Goal: Task Accomplishment & Management: Complete application form

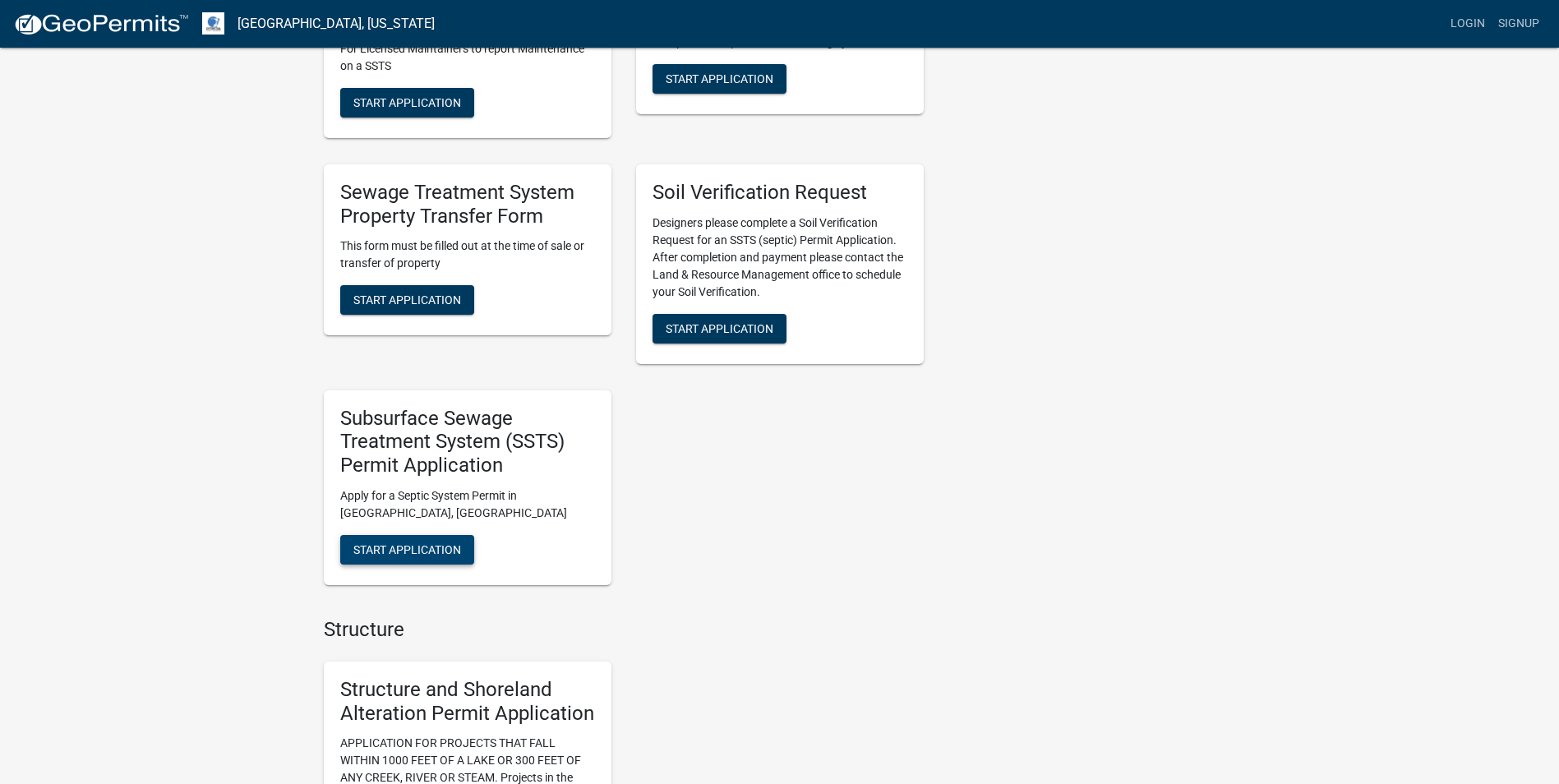
scroll to position [493, 0]
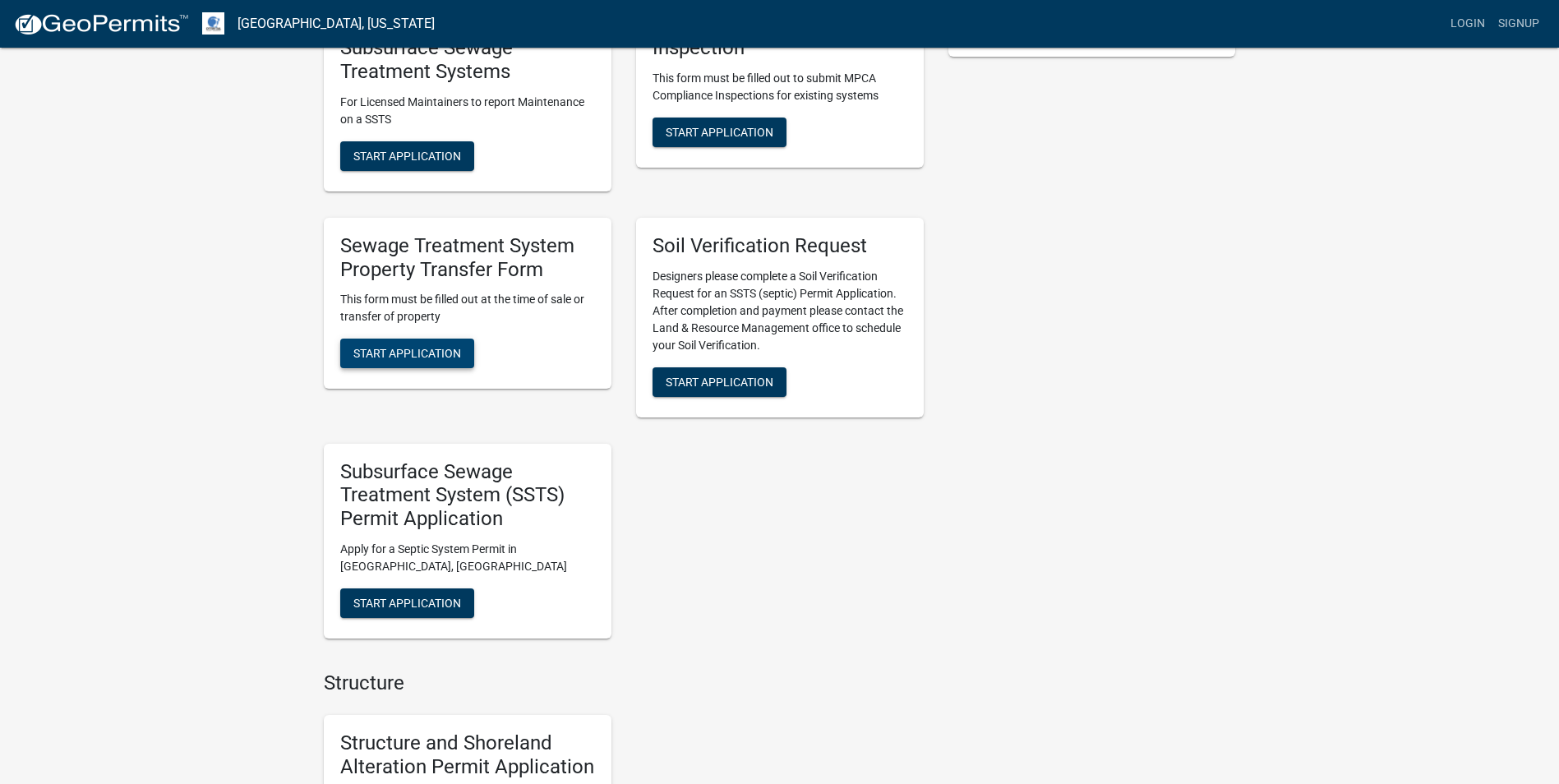
click at [408, 346] on button "Start Application" at bounding box center [408, 353] width 134 height 29
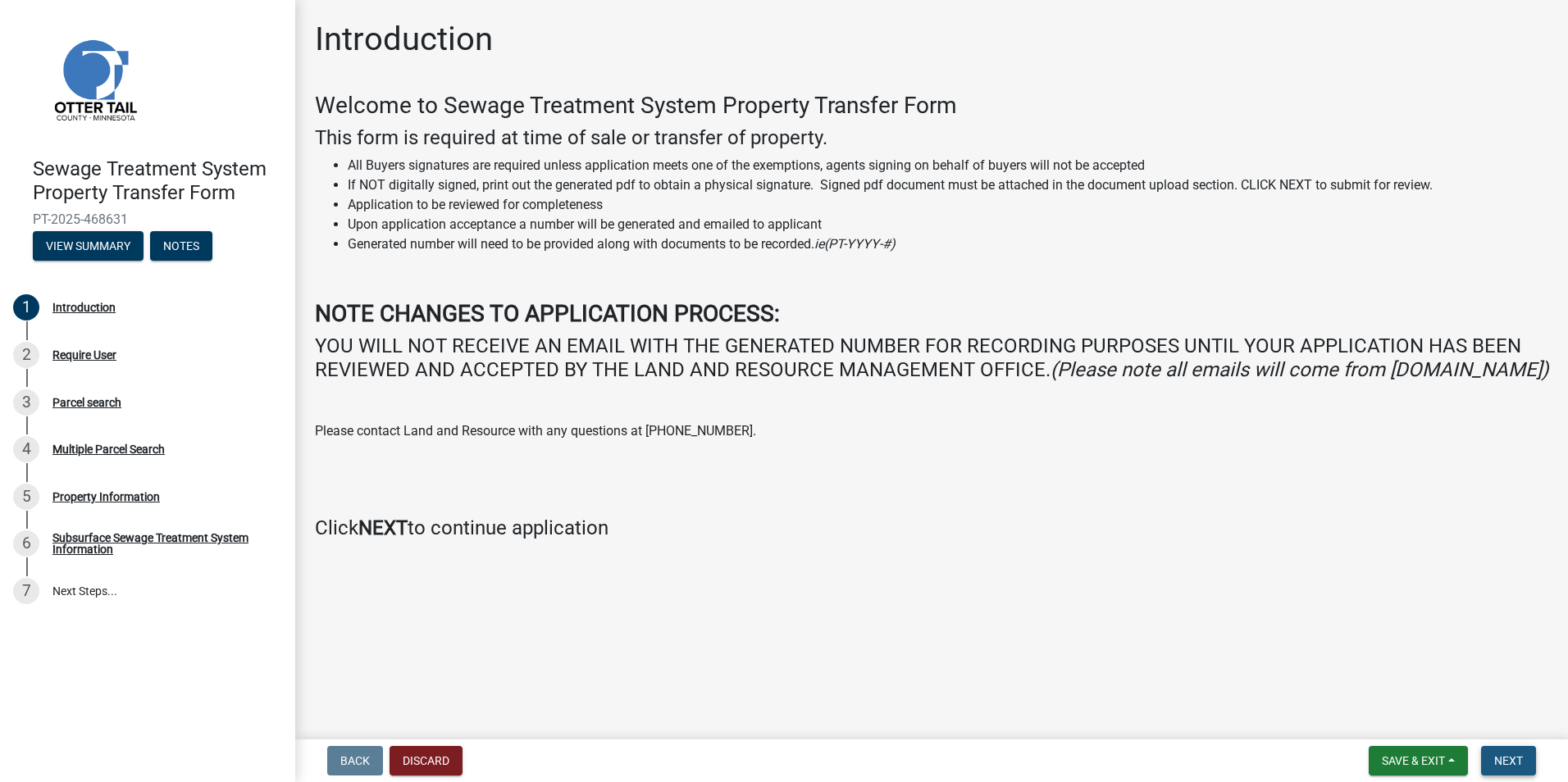
click at [1501, 751] on button "Next" at bounding box center [1509, 760] width 55 height 29
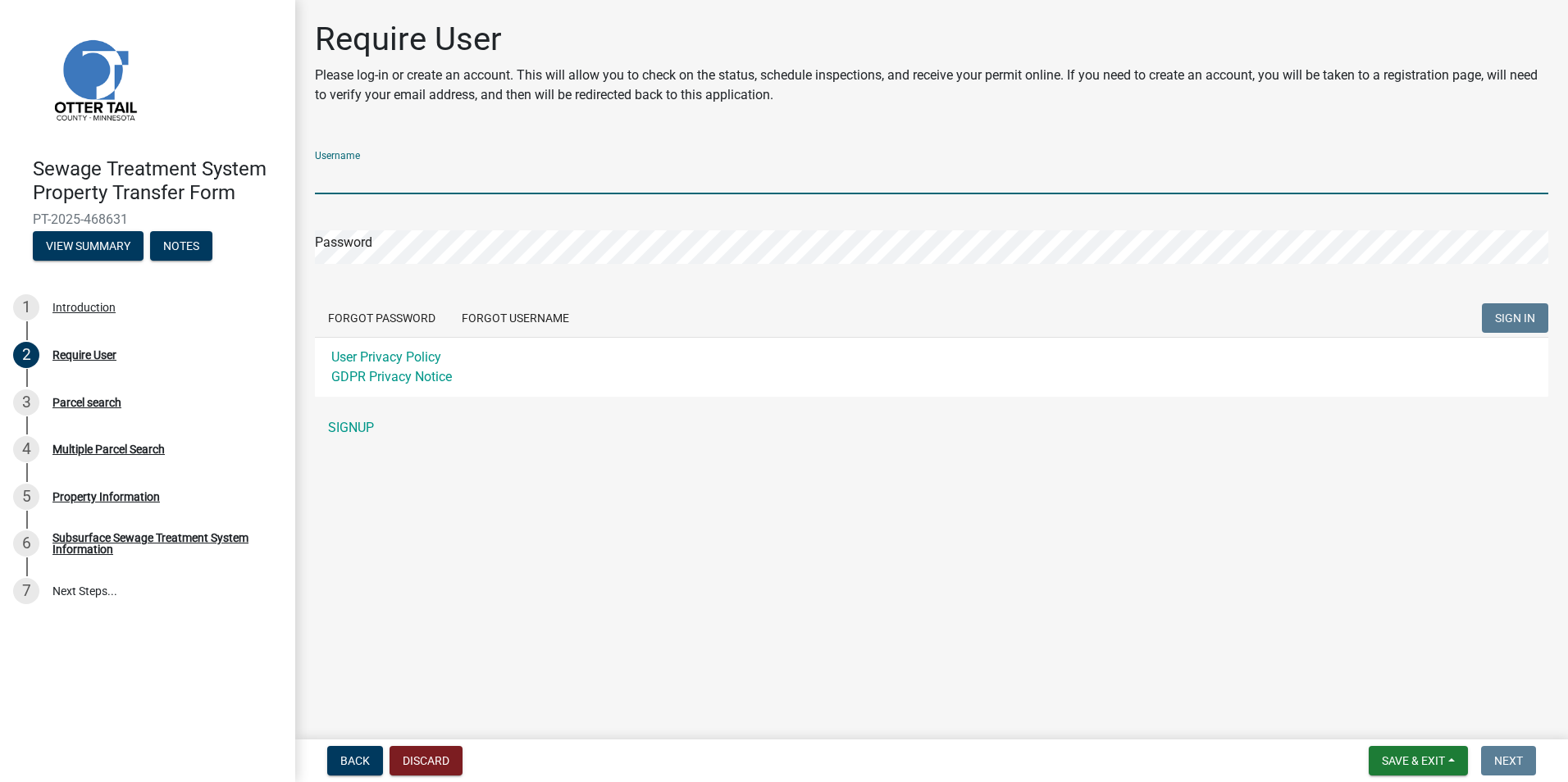
click at [347, 164] on input "Username" at bounding box center [931, 178] width 1233 height 33
type input "[PERSON_NAME][EMAIL_ADDRESS][DOMAIN_NAME]"
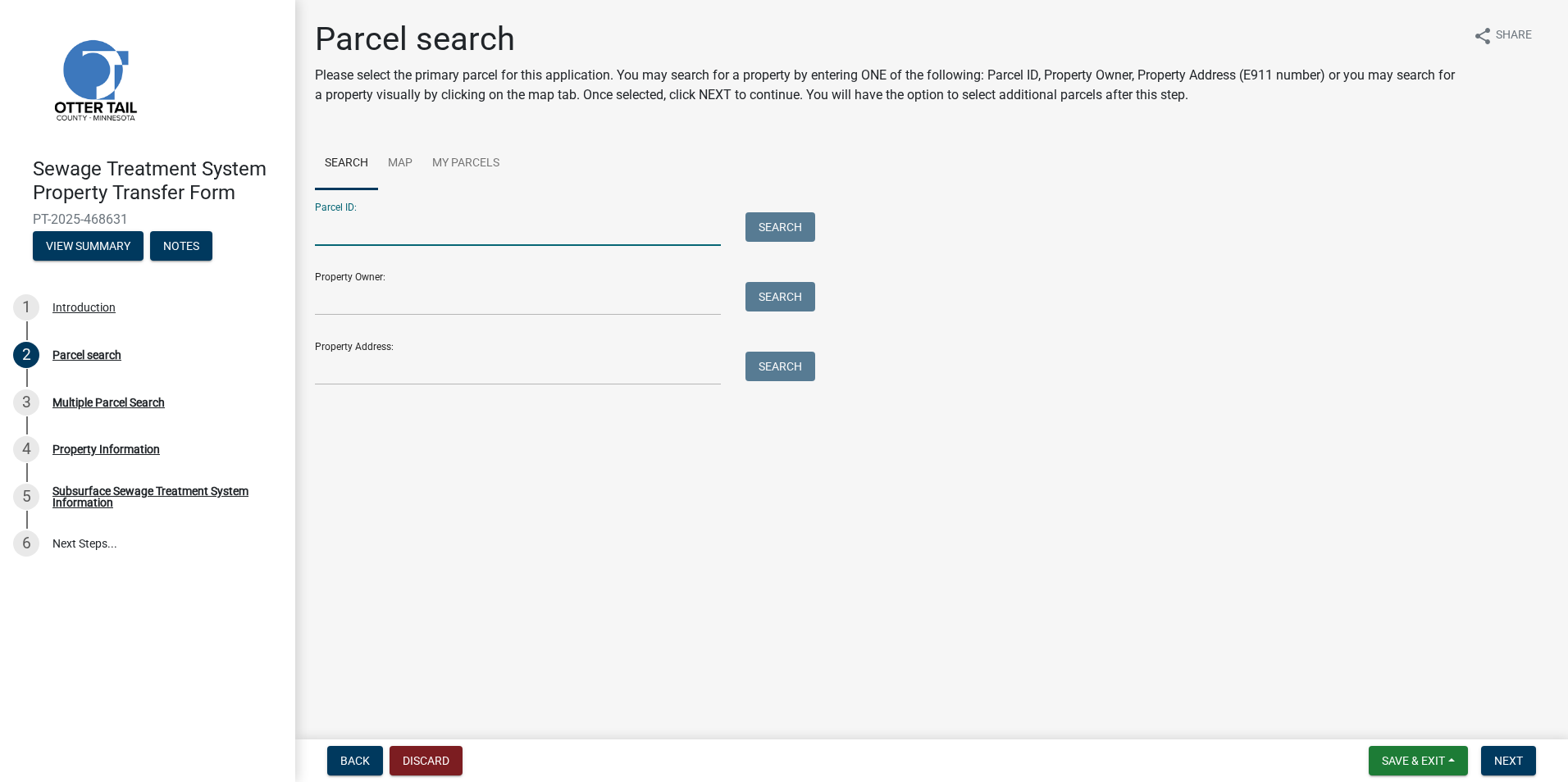
click at [359, 226] on input "Parcel ID:" at bounding box center [518, 229] width 406 height 33
type input "77000990319000"
click at [779, 229] on button "Search" at bounding box center [780, 226] width 69 height 29
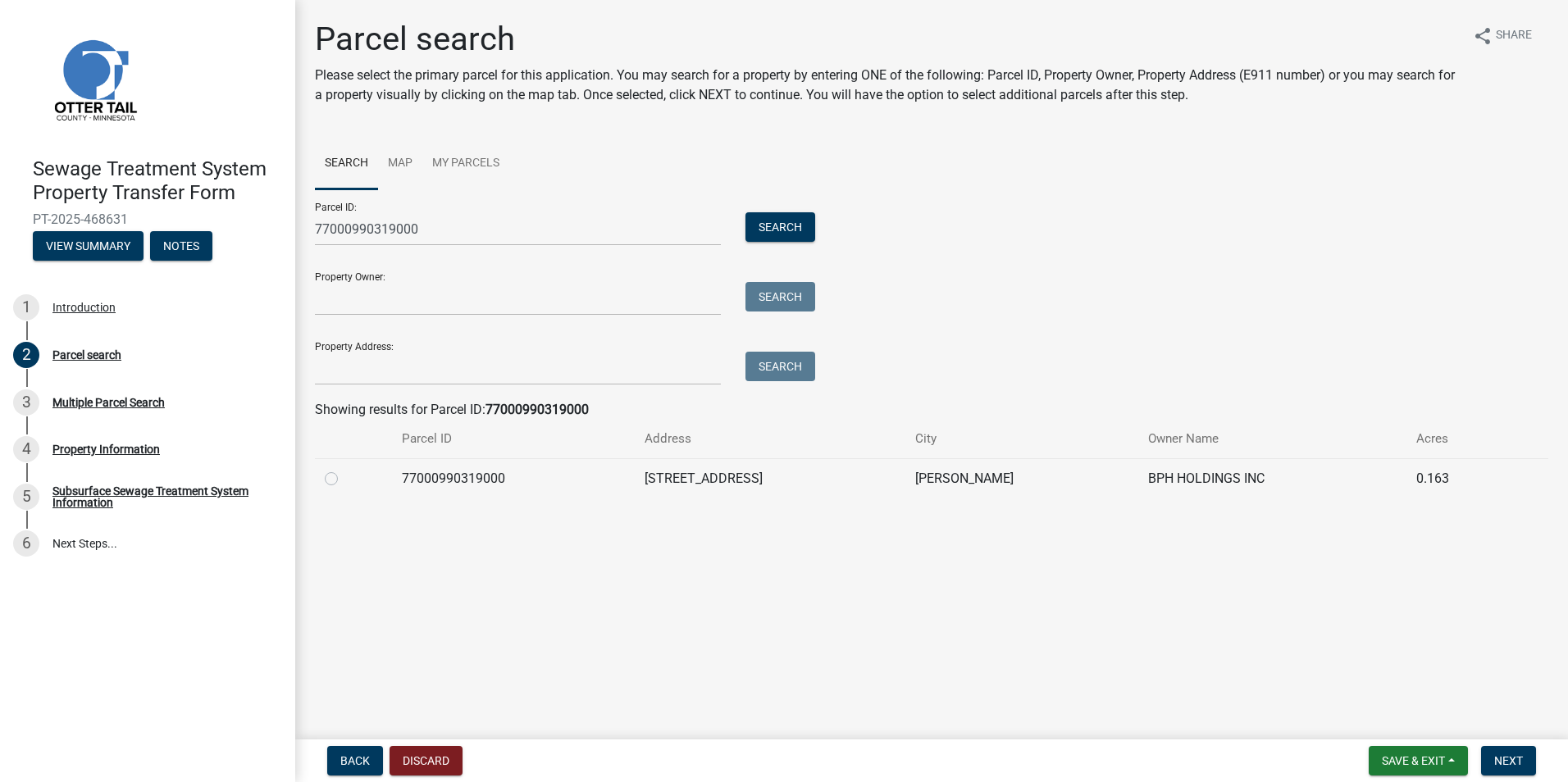
click at [345, 469] on label at bounding box center [345, 469] width 0 height 0
click at [345, 478] on input "radio" at bounding box center [350, 474] width 11 height 11
radio input "true"
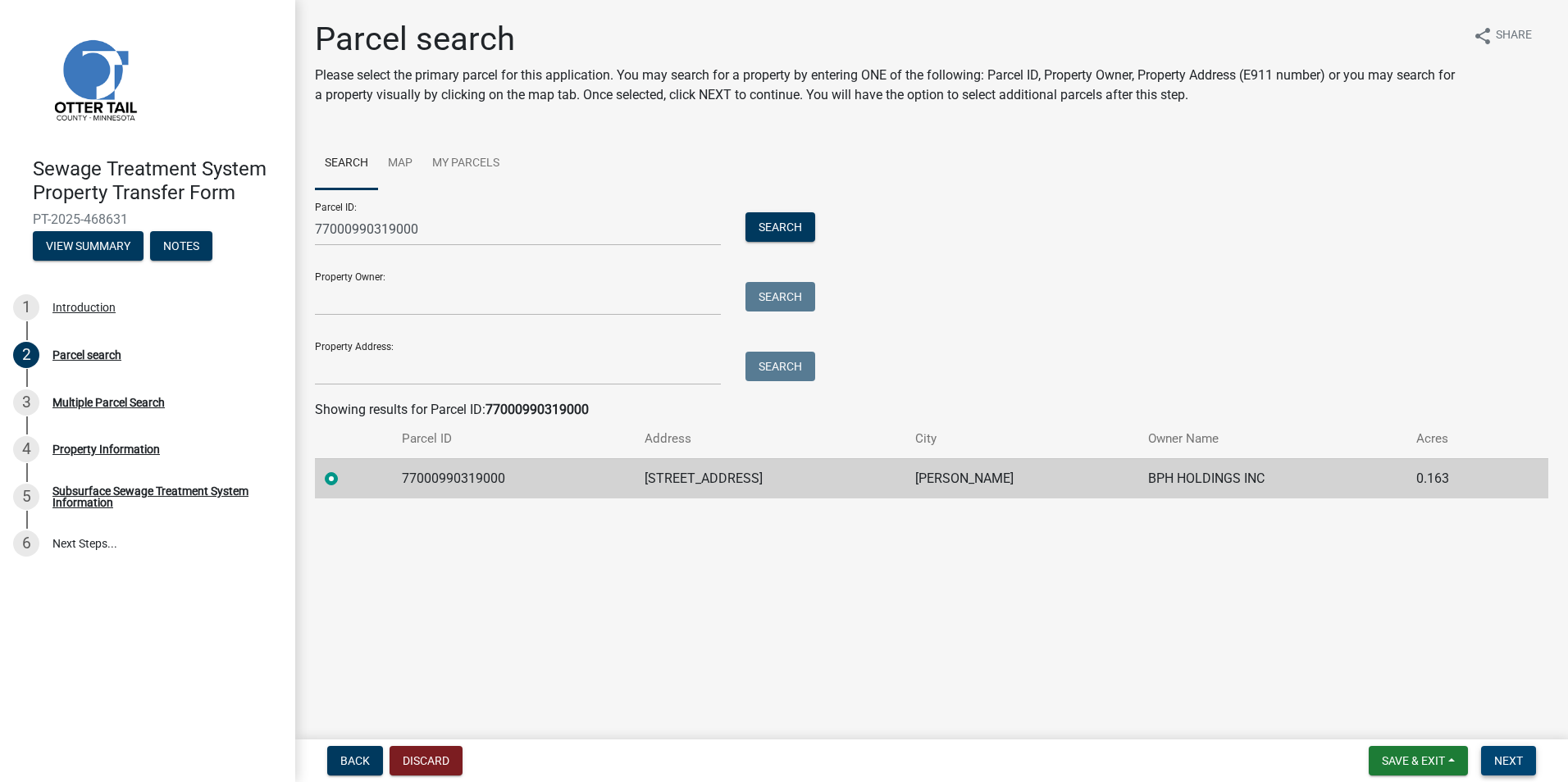
click at [1513, 755] on span "Next" at bounding box center [1509, 761] width 28 height 13
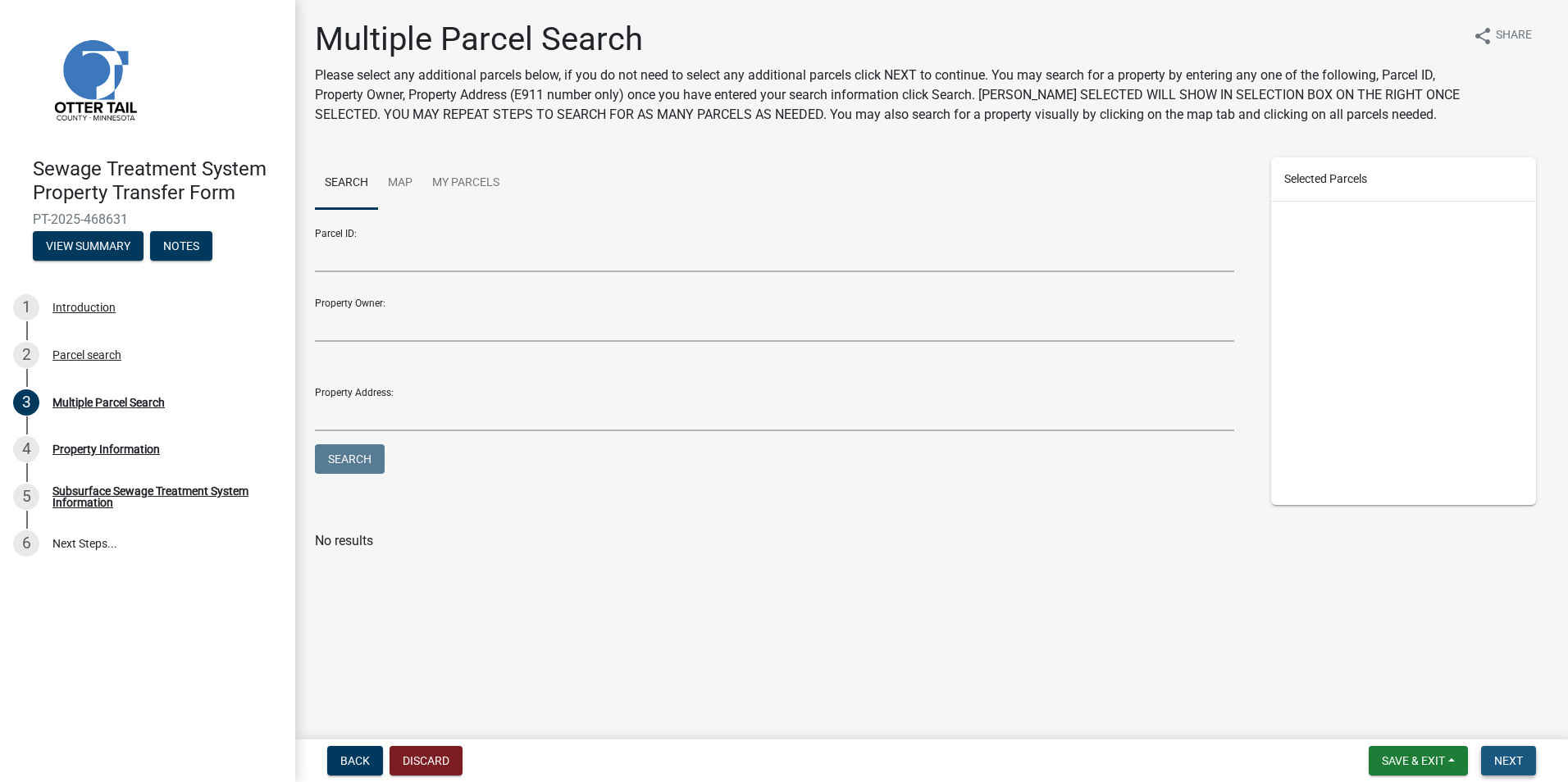
click at [1513, 755] on span "Next" at bounding box center [1509, 761] width 28 height 13
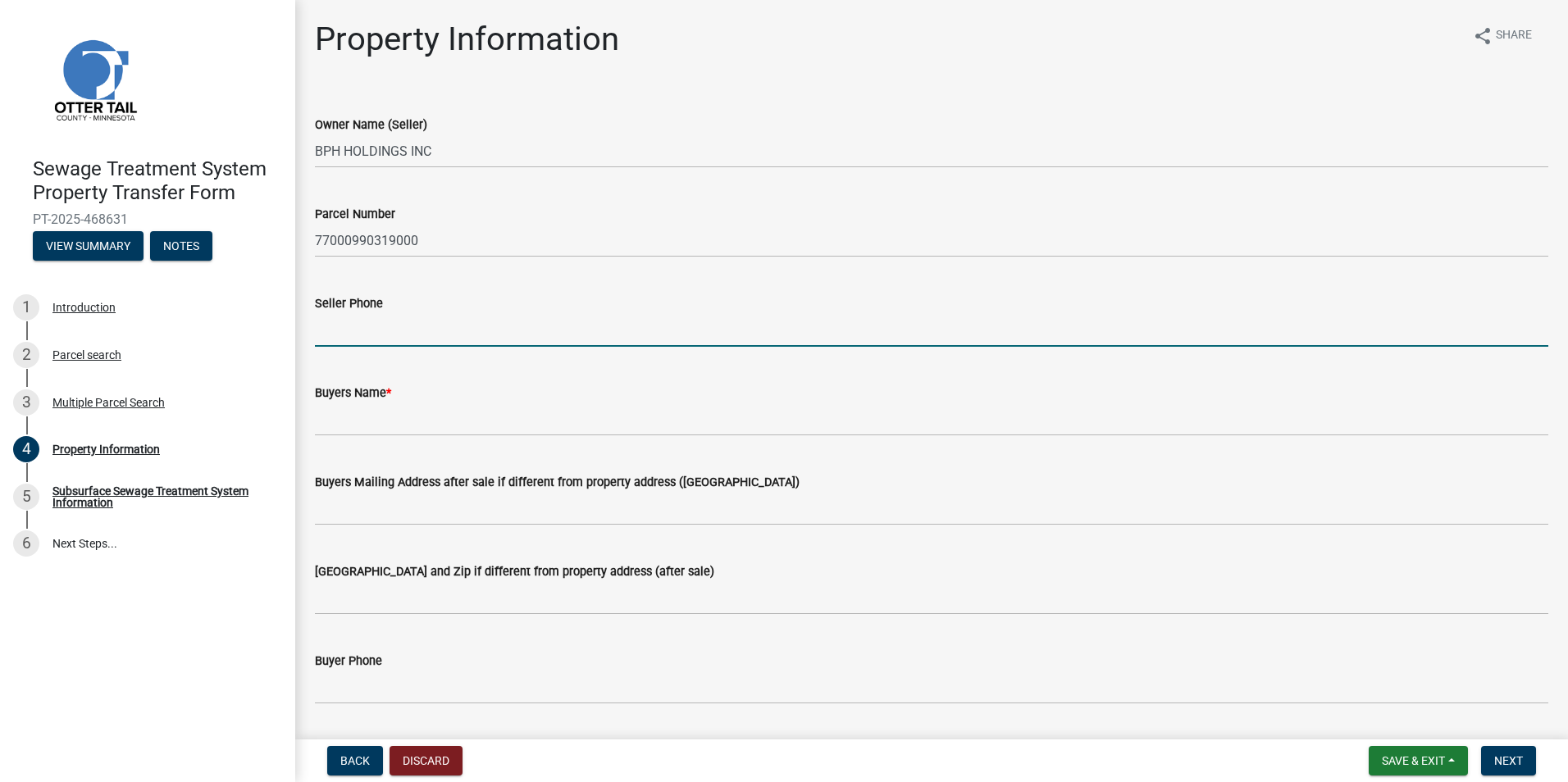
click at [387, 323] on input "Seller Phone" at bounding box center [931, 330] width 1233 height 33
type input "[PHONE_NUMBER]"
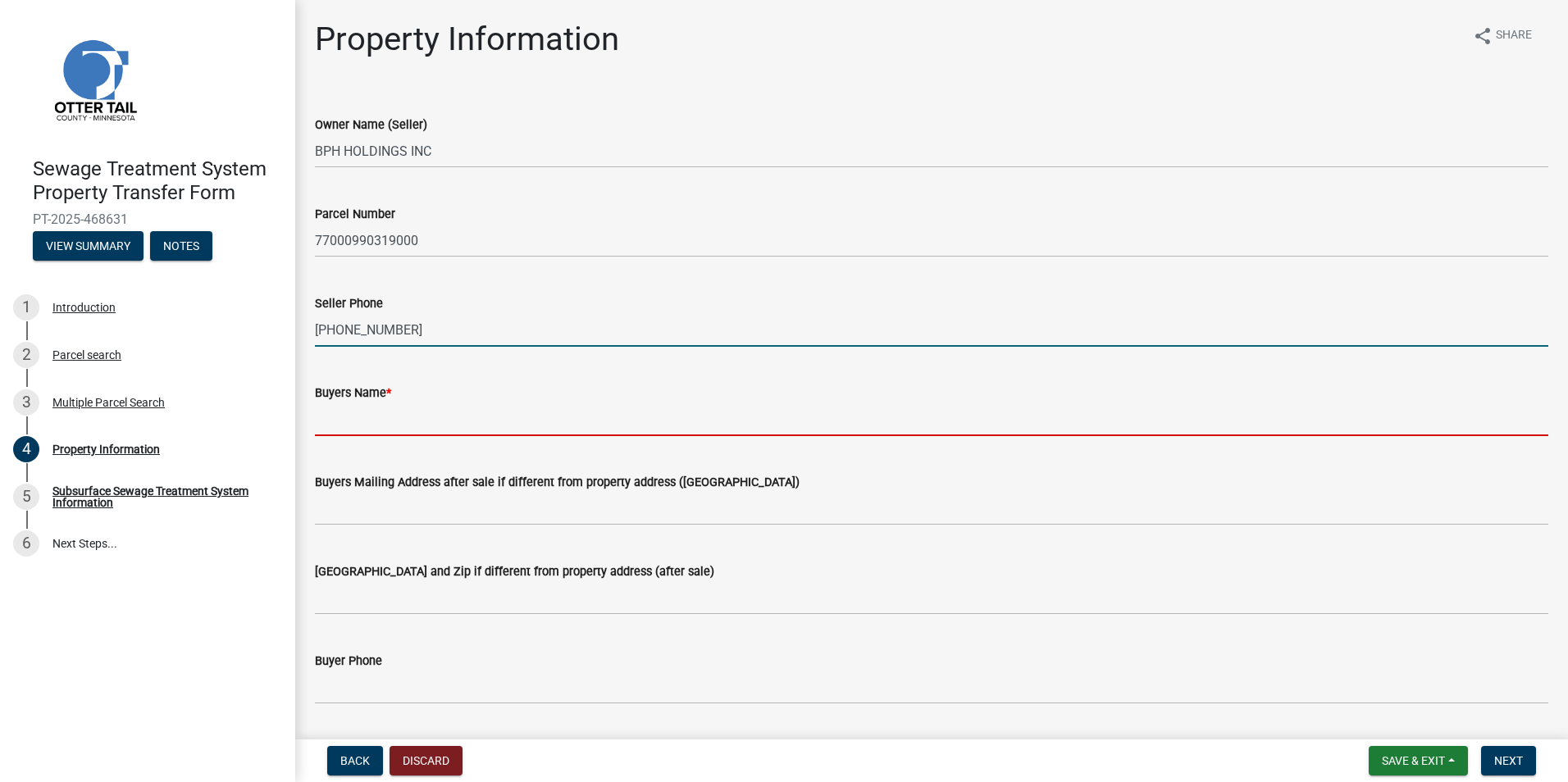
click at [458, 429] on input "Buyers Name *" at bounding box center [931, 419] width 1233 height 33
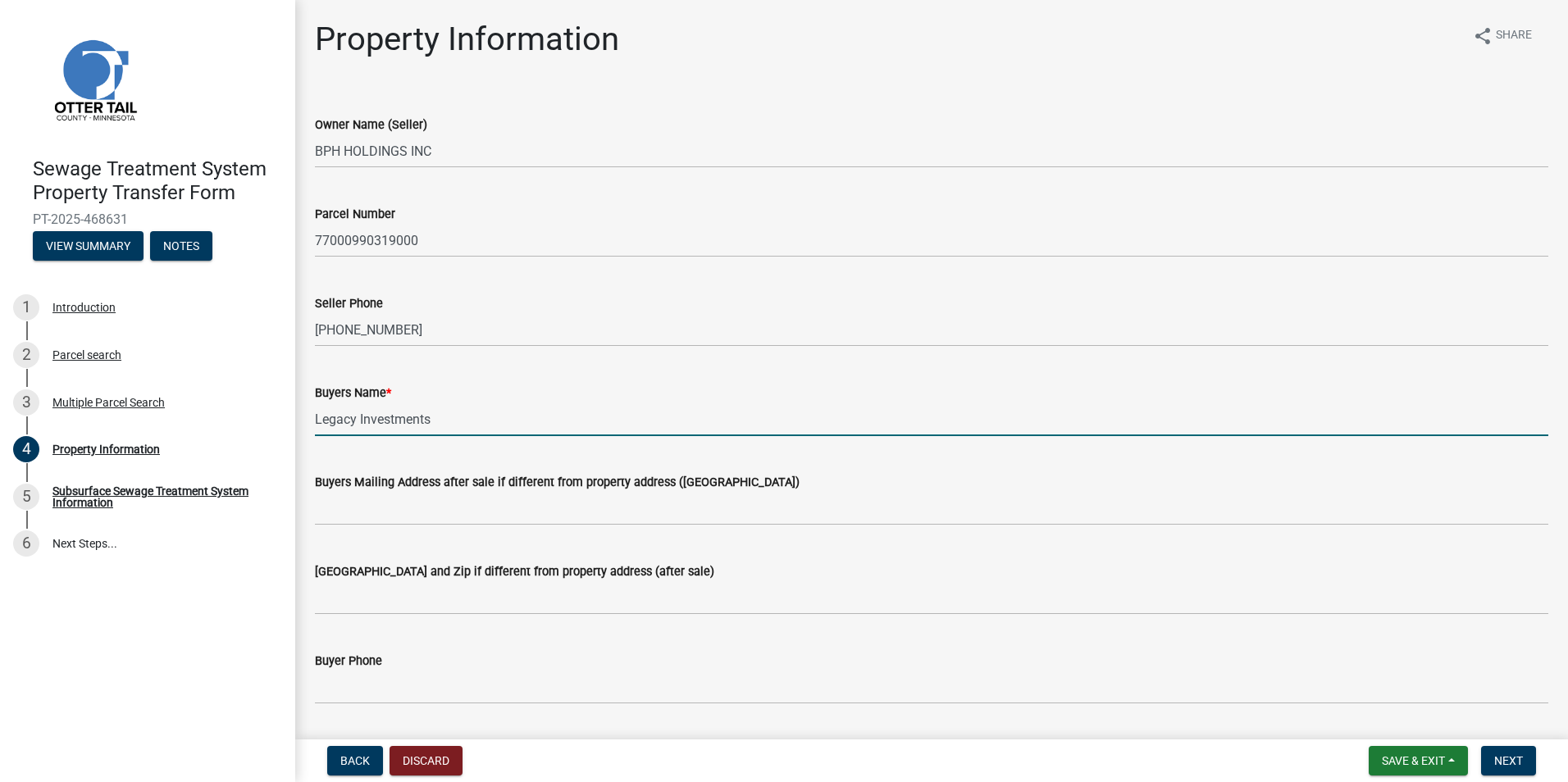
type input "Legacy Investments"
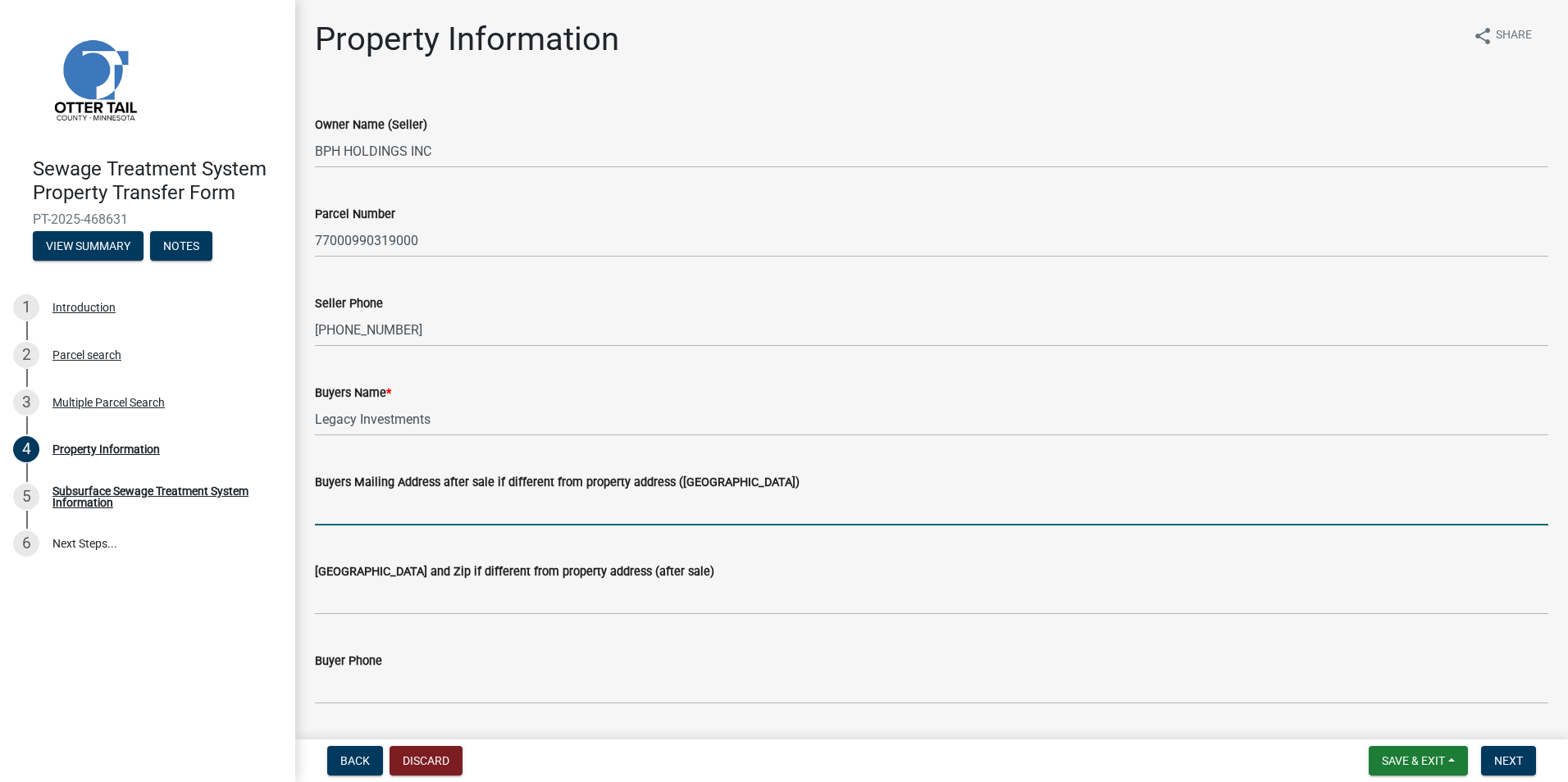
click at [427, 500] on input "Buyers Mailing Address after sale if different from property address ([GEOGRAPH…" at bounding box center [931, 508] width 1233 height 33
type input "[STREET_ADDRESS]"
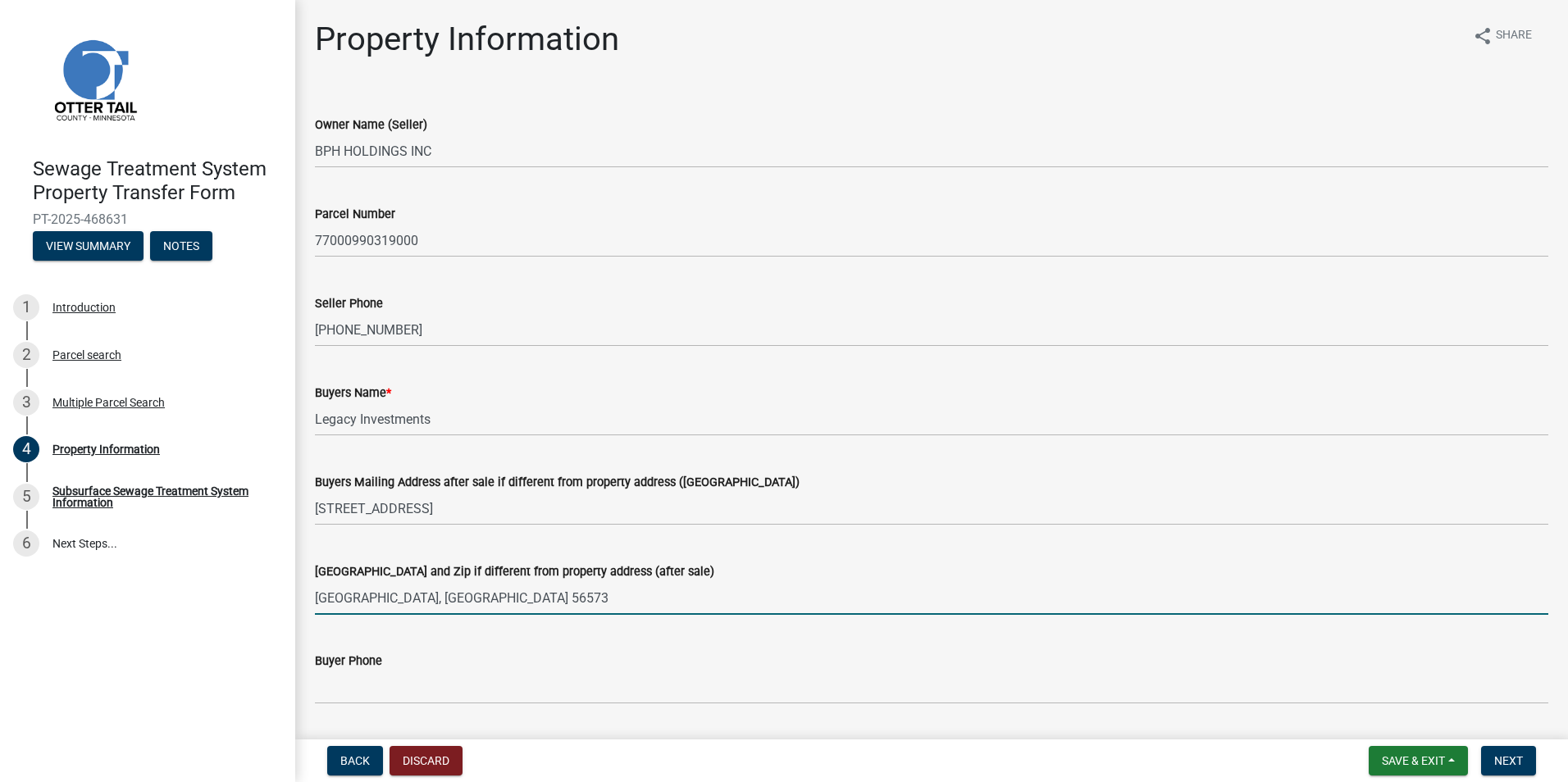
type input "[GEOGRAPHIC_DATA], [GEOGRAPHIC_DATA] 56573"
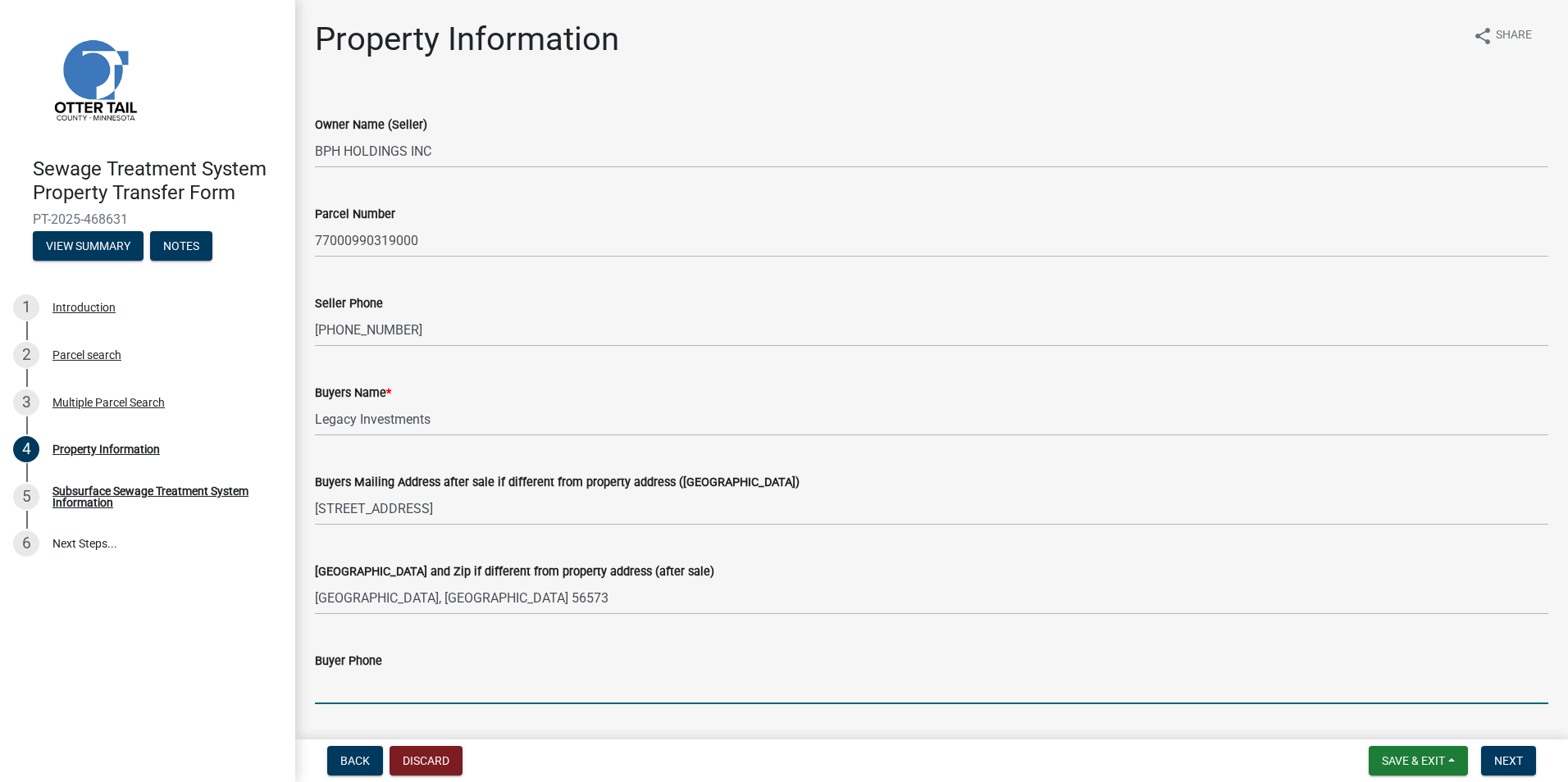
click at [341, 697] on input "Buyer Phone" at bounding box center [931, 687] width 1233 height 33
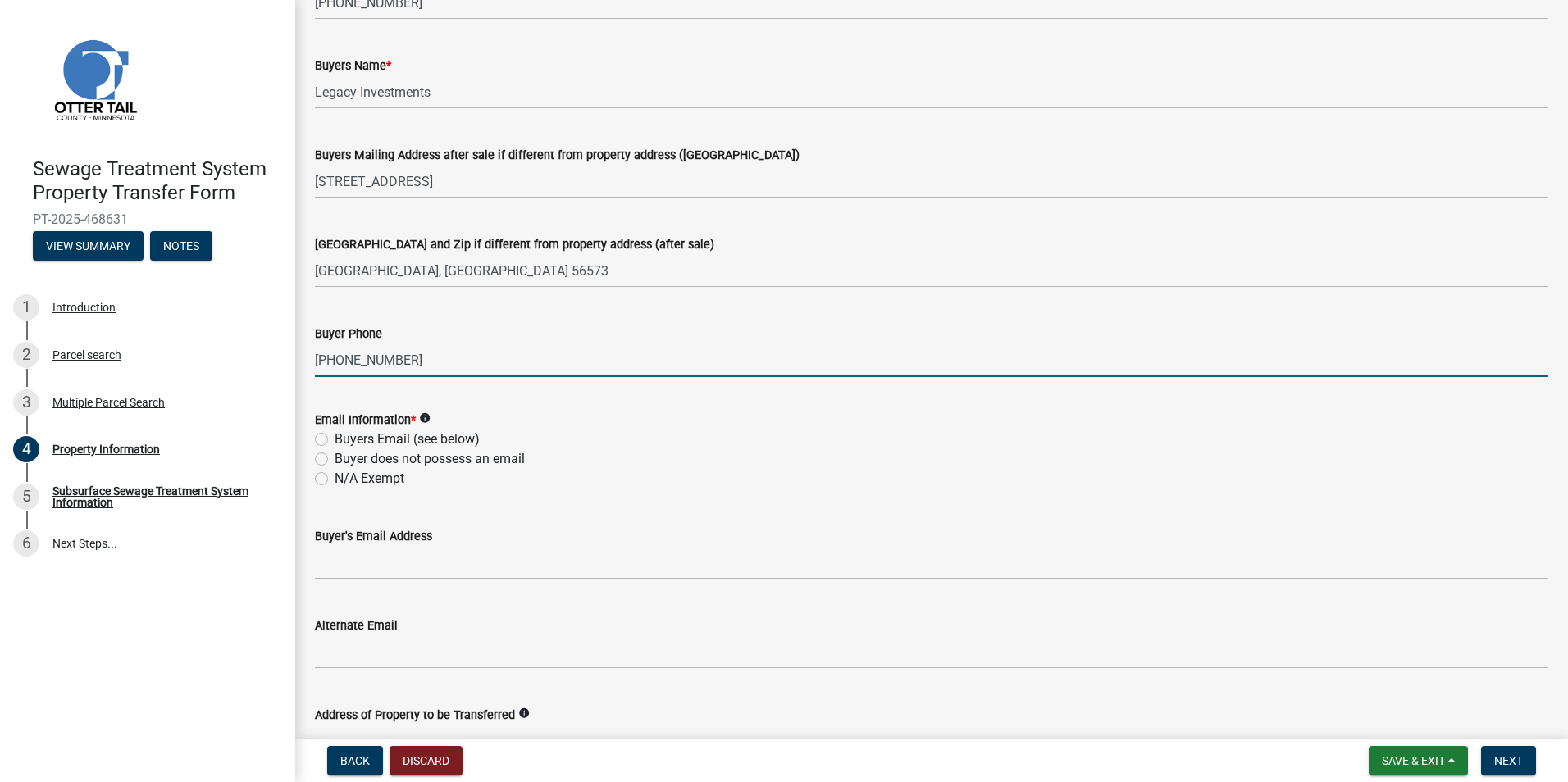
scroll to position [328, 0]
type input "[PHONE_NUMBER]"
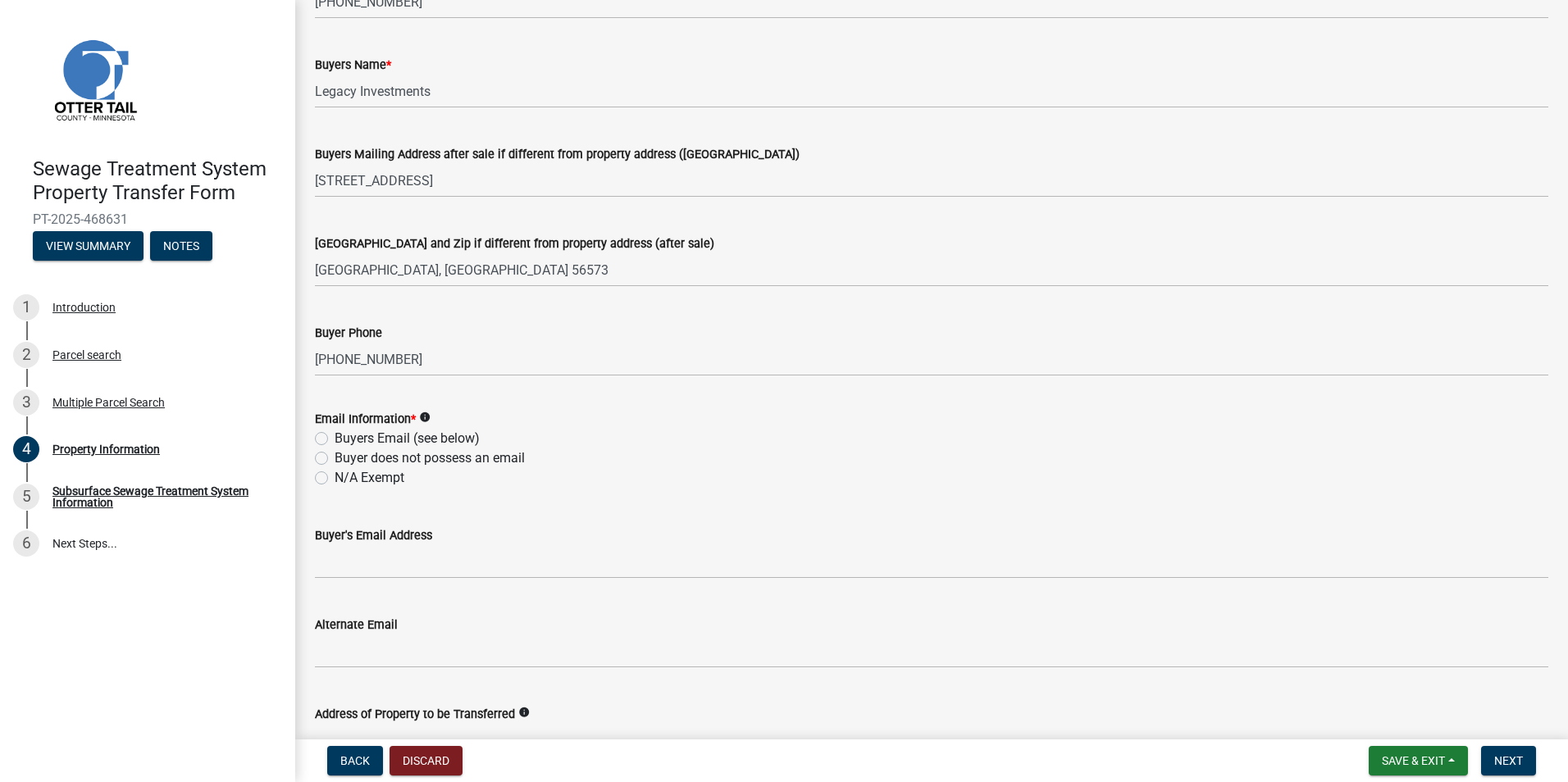
click at [328, 459] on div "Buyer does not possess an email" at bounding box center [931, 458] width 1233 height 20
click at [335, 461] on label "Buyer does not possess an email" at bounding box center [430, 458] width 190 height 20
click at [335, 459] on input "Buyer does not possess an email" at bounding box center [340, 453] width 11 height 11
radio input "true"
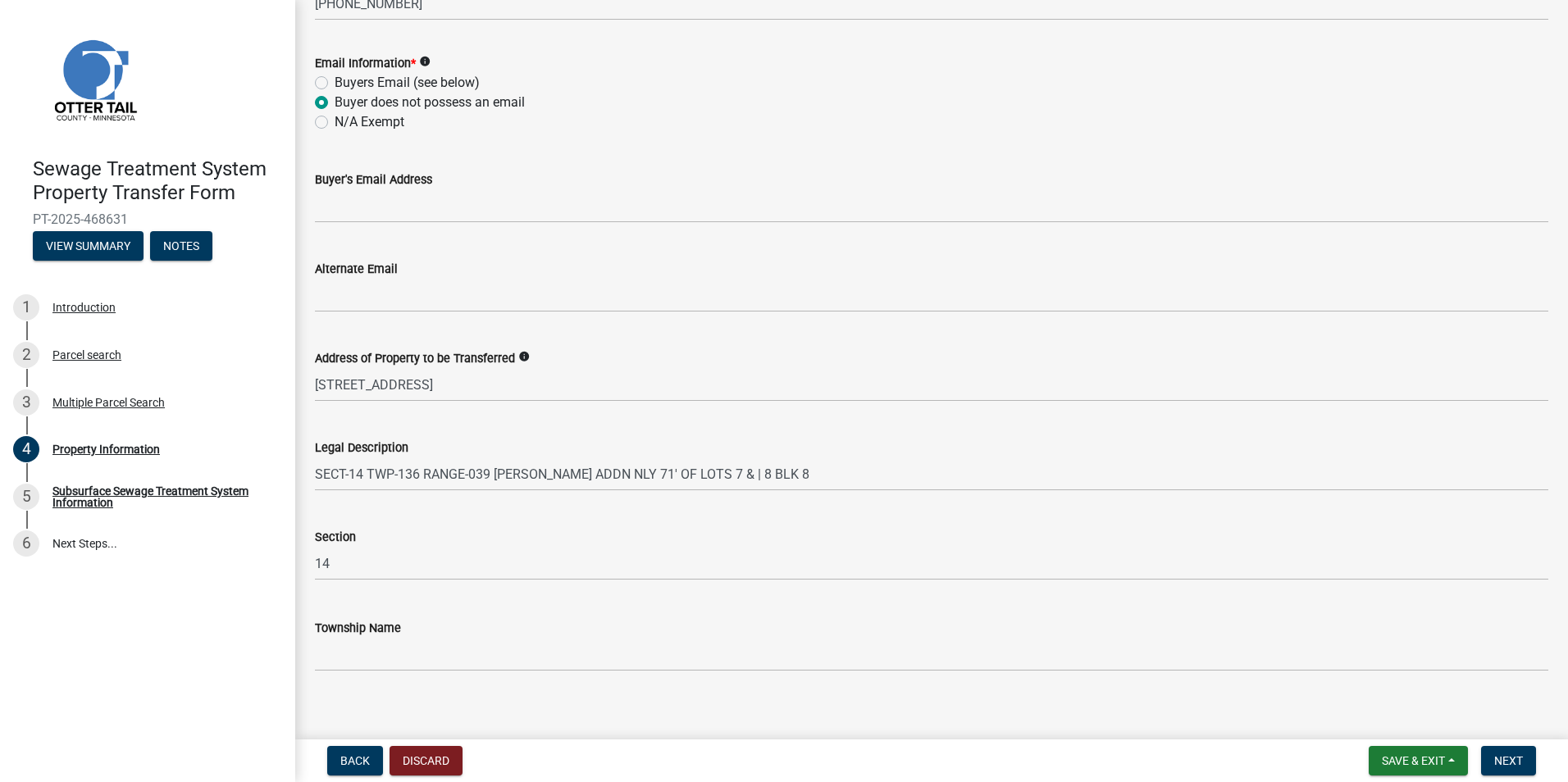
scroll to position [699, 0]
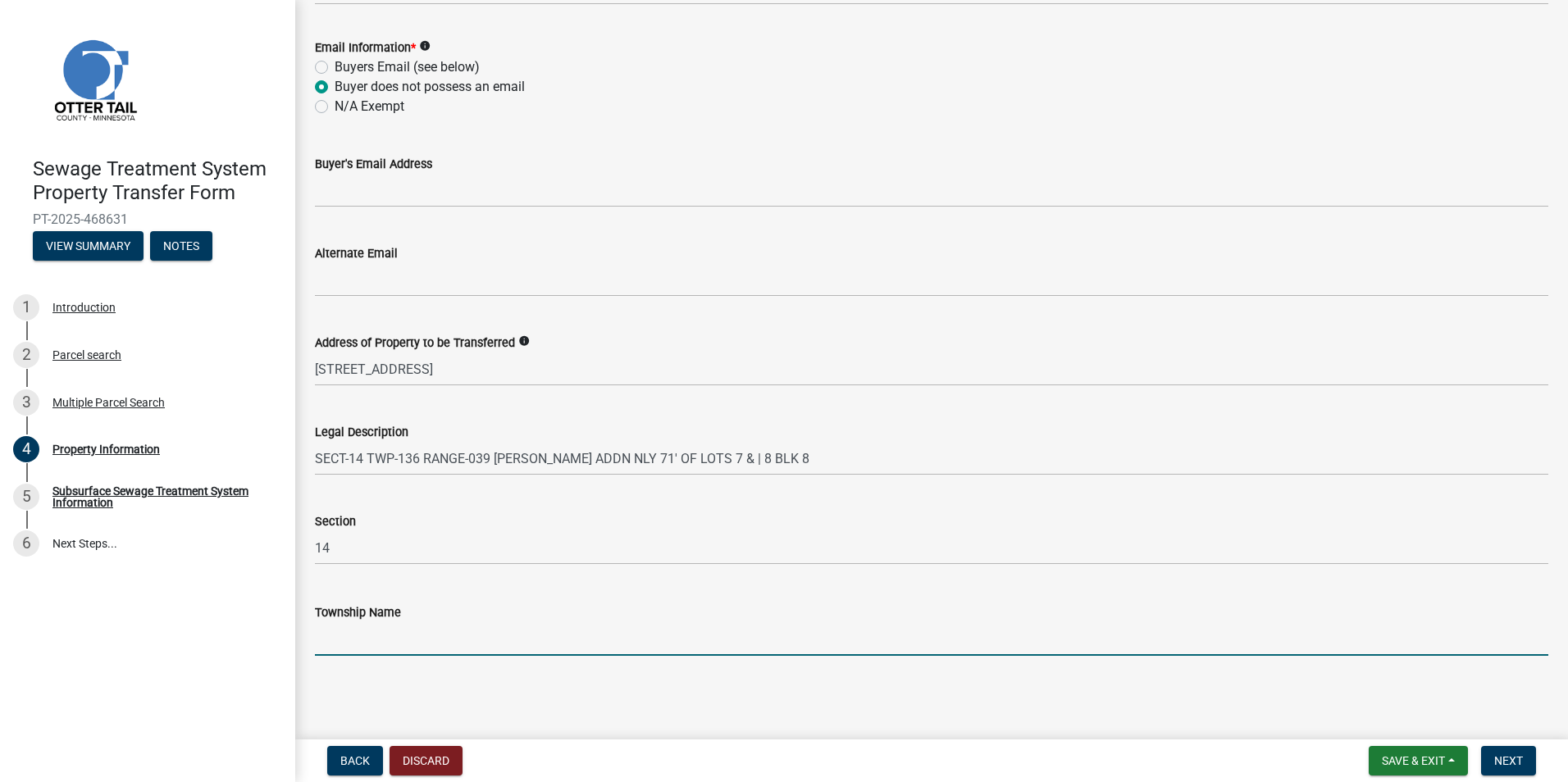
click at [411, 639] on input "Township Name" at bounding box center [931, 638] width 1233 height 33
type input "[GEOGRAPHIC_DATA]"
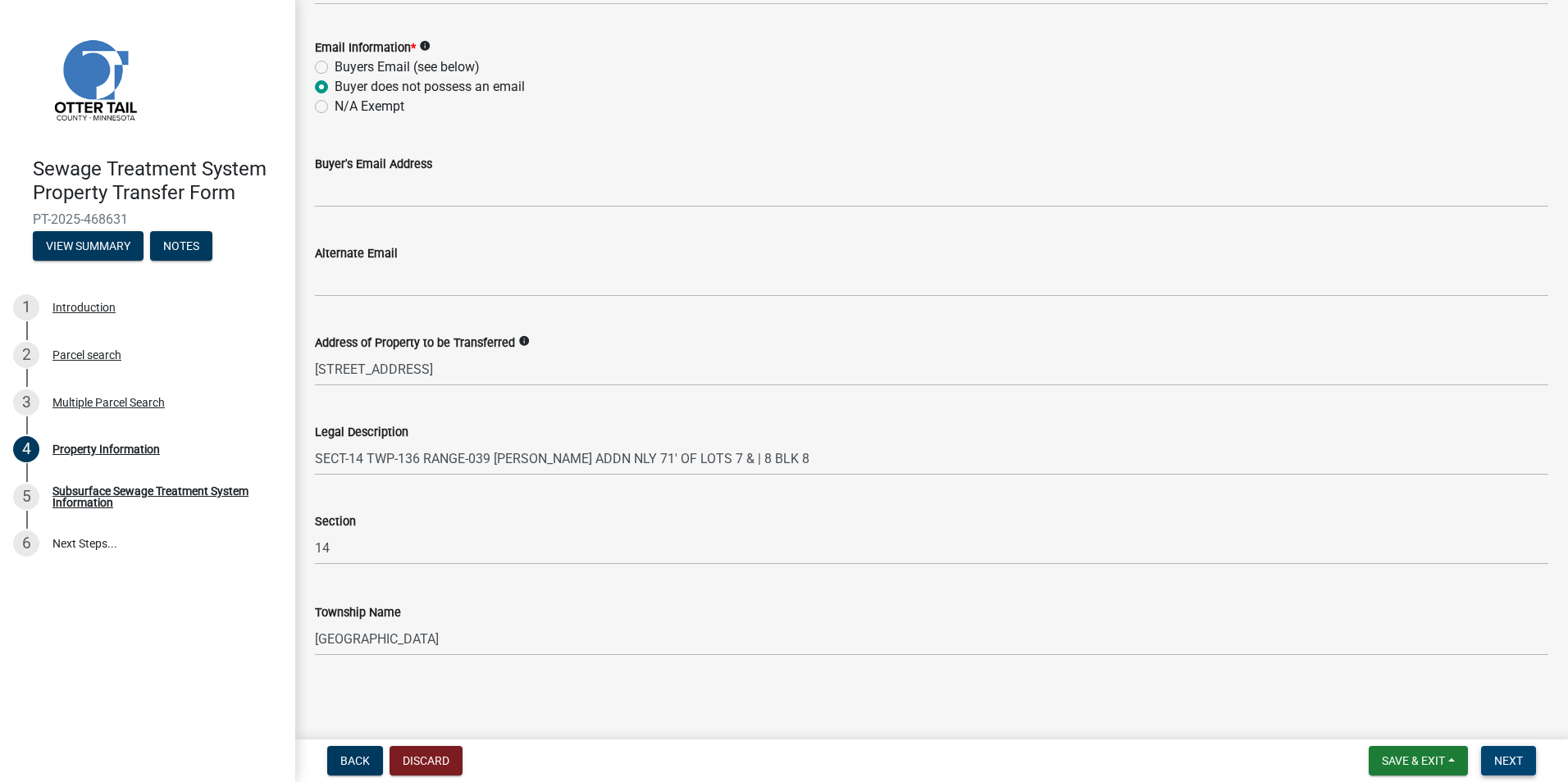
click at [1501, 769] on button "Next" at bounding box center [1509, 760] width 55 height 29
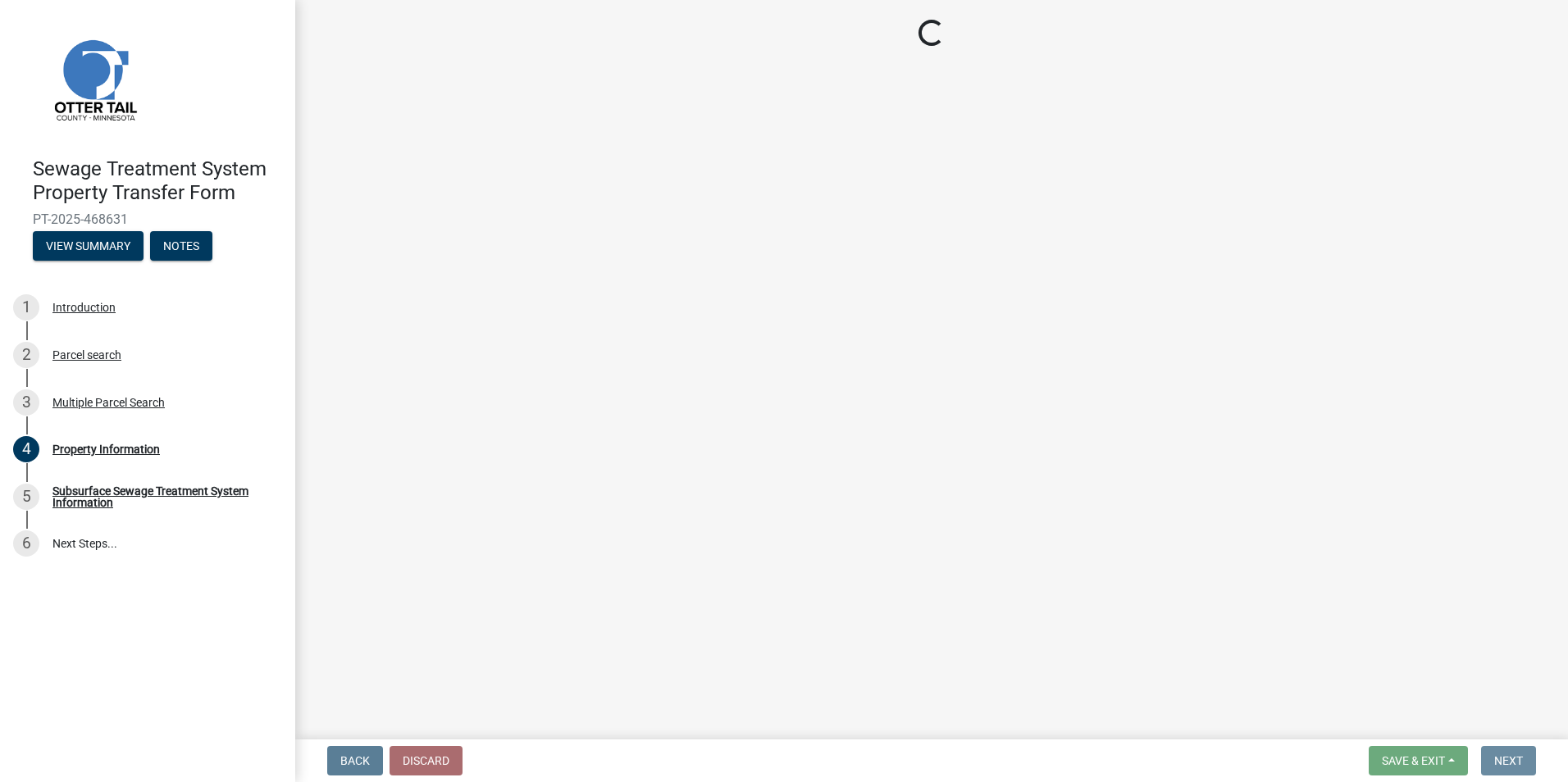
scroll to position [0, 0]
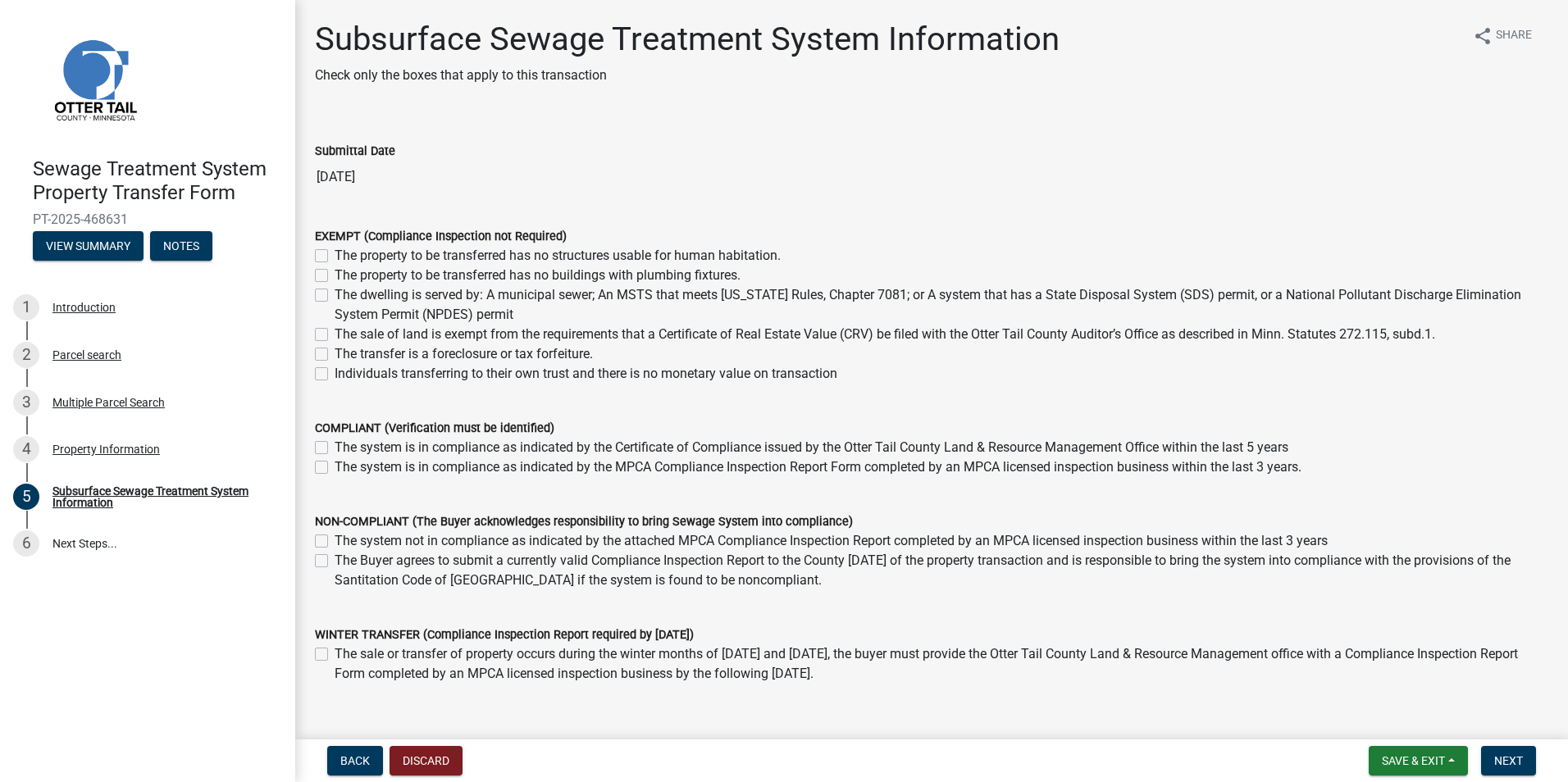
click at [335, 295] on label "The dwelling is served by: A municipal sewer; An MSTS that meets [US_STATE] Rul…" at bounding box center [942, 305] width 1214 height 39
click at [335, 295] on input "The dwelling is served by: A municipal sewer; An MSTS that meets [US_STATE] Rul…" at bounding box center [340, 290] width 11 height 11
checkbox input "true"
checkbox input "false"
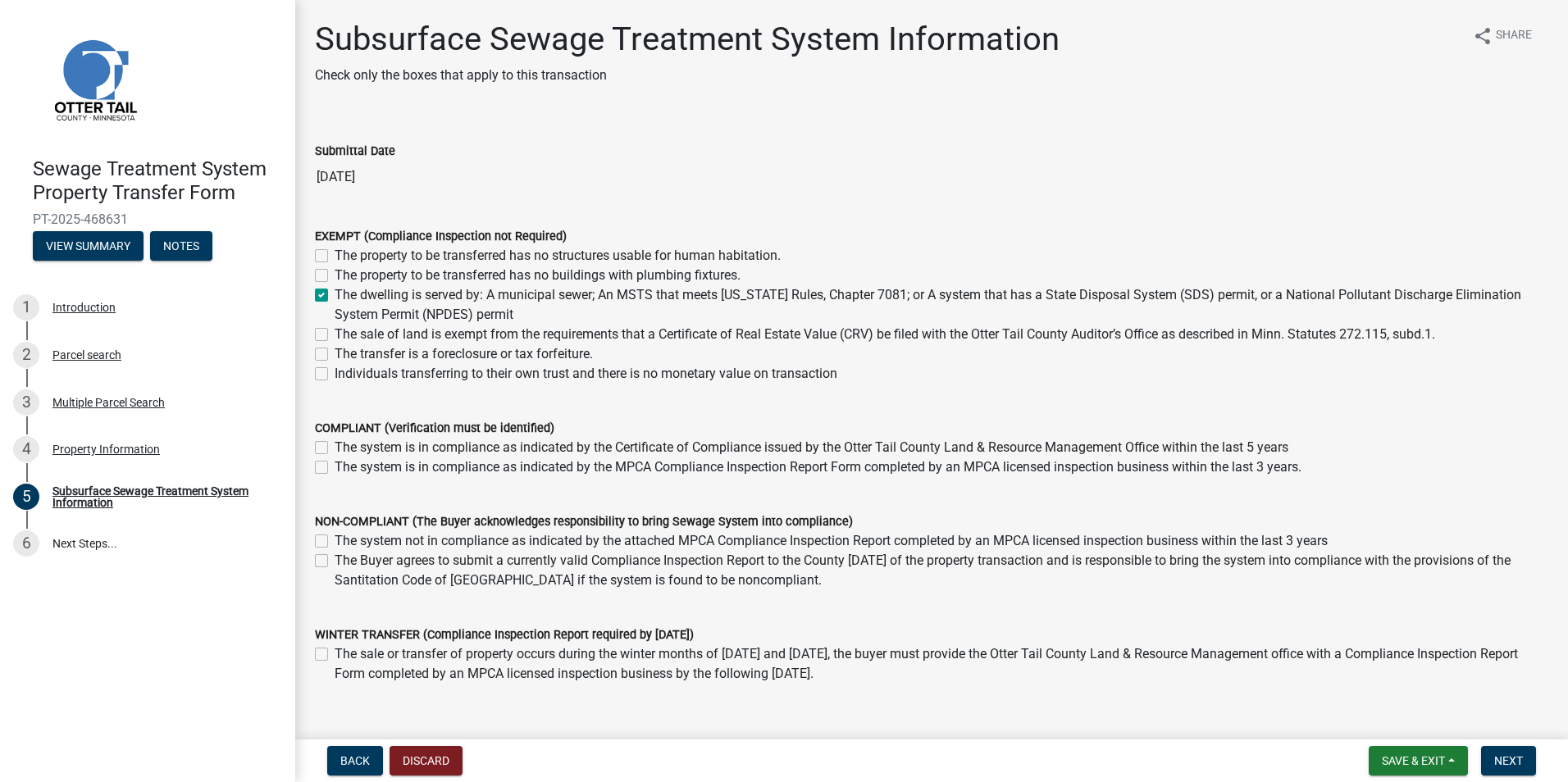
checkbox input "true"
checkbox input "false"
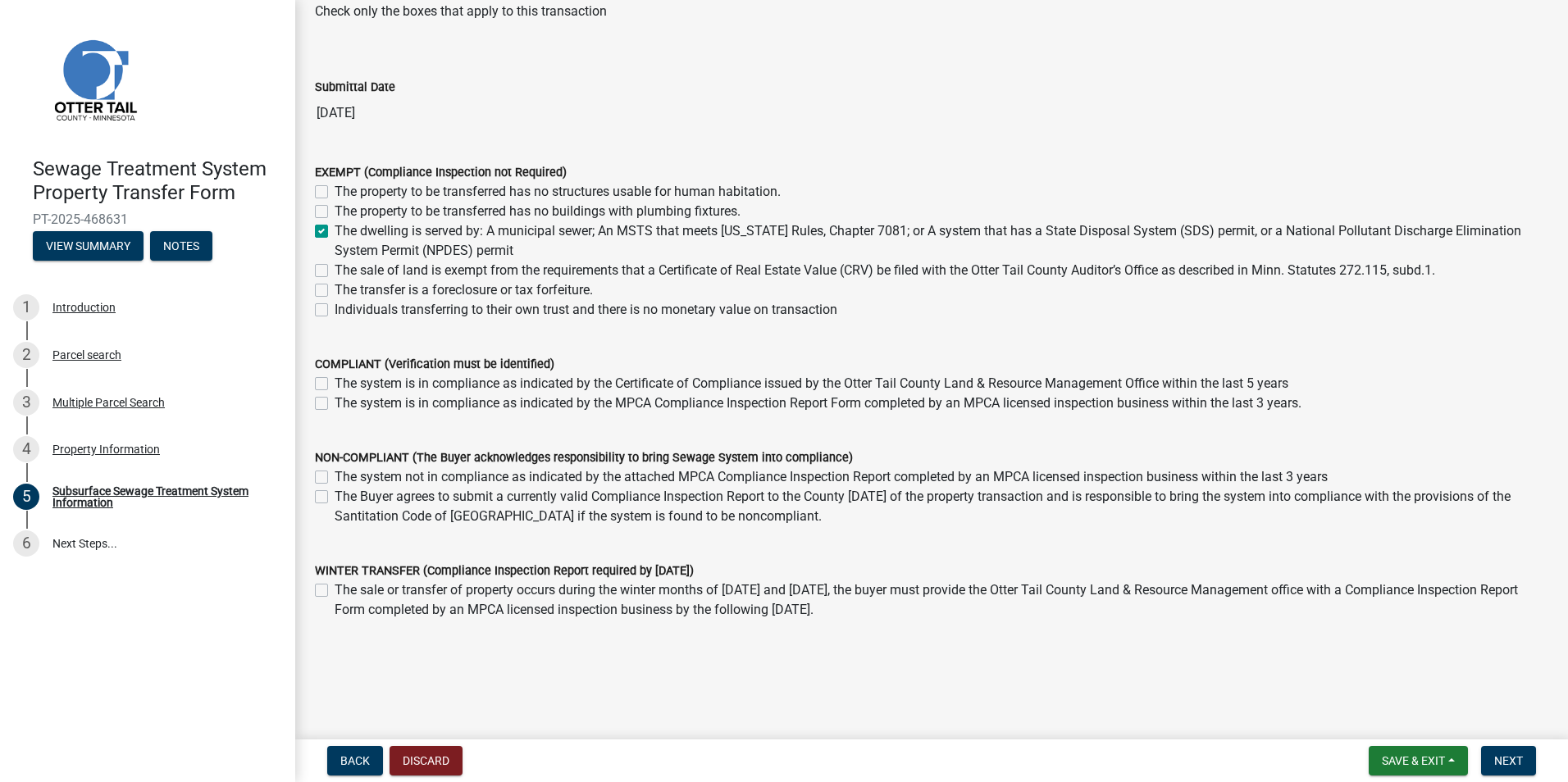
scroll to position [82, 0]
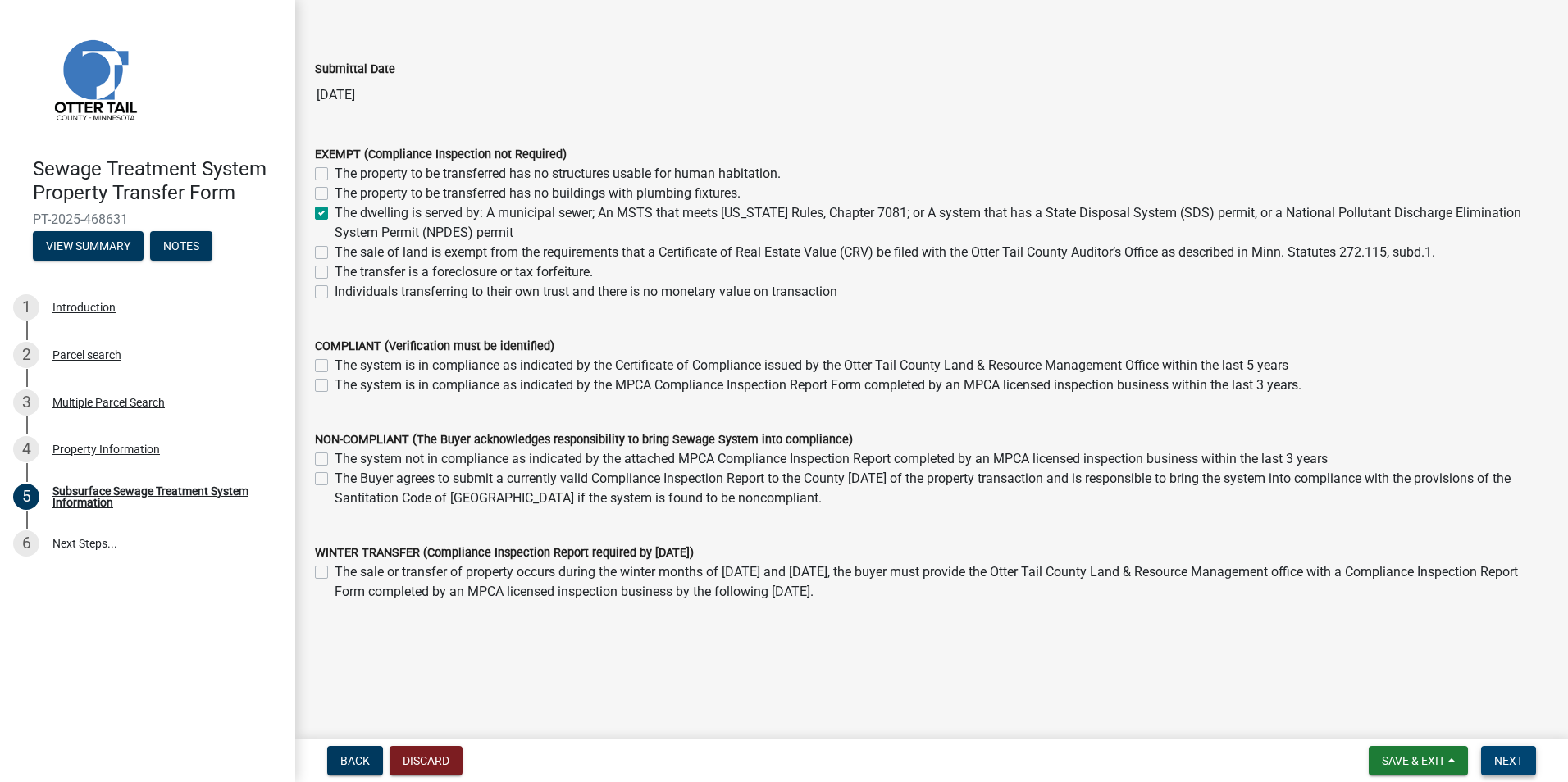
click at [1521, 764] on span "Next" at bounding box center [1509, 761] width 28 height 13
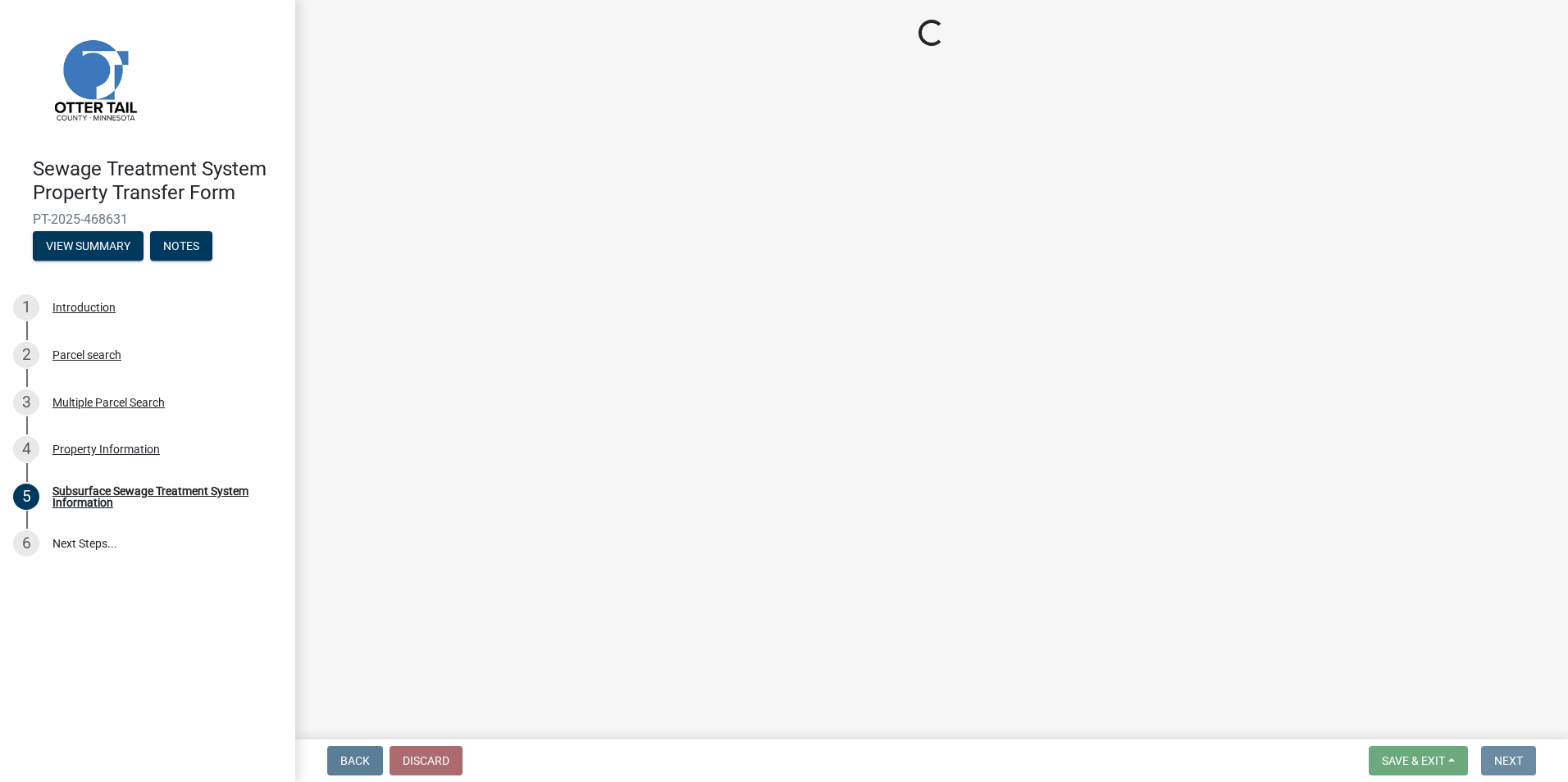
scroll to position [0, 0]
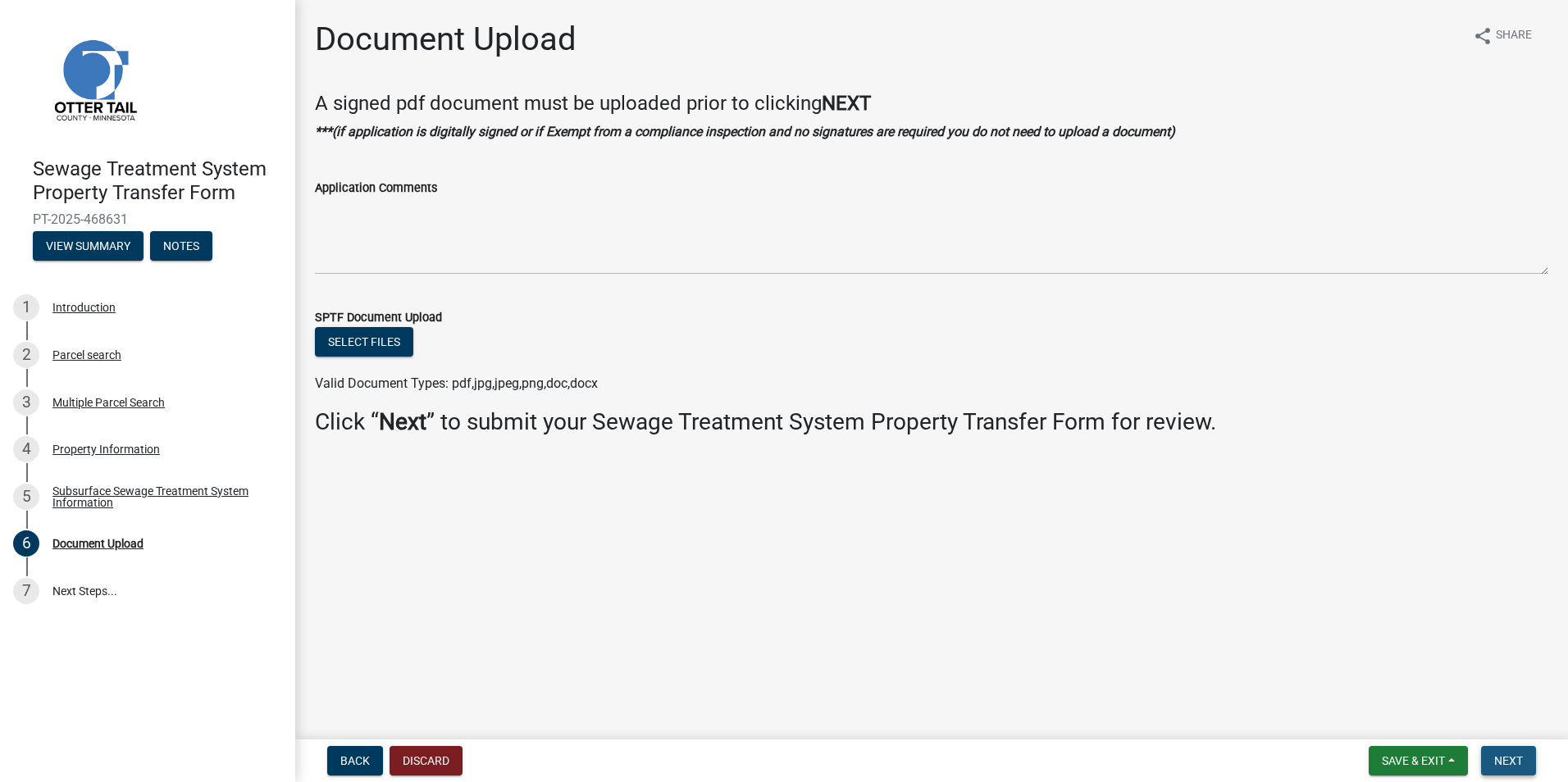
click at [1521, 764] on span "Next" at bounding box center [1509, 761] width 28 height 13
